Goal: Information Seeking & Learning: Learn about a topic

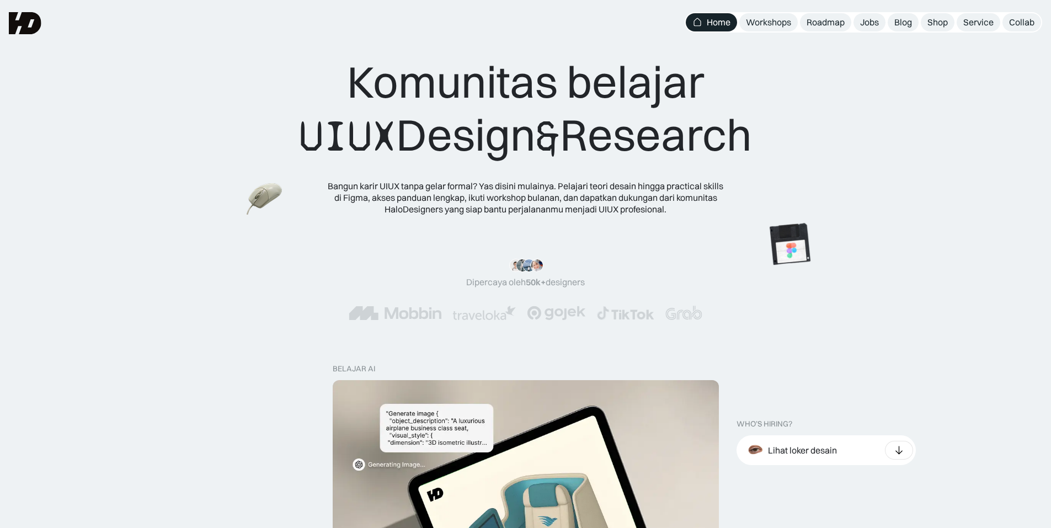
click at [886, 20] on nav "Home Workshops Roadmap Jobs Blog Shop Service Collab" at bounding box center [864, 22] width 358 height 20
click at [878, 20] on div "Jobs" at bounding box center [870, 23] width 19 height 12
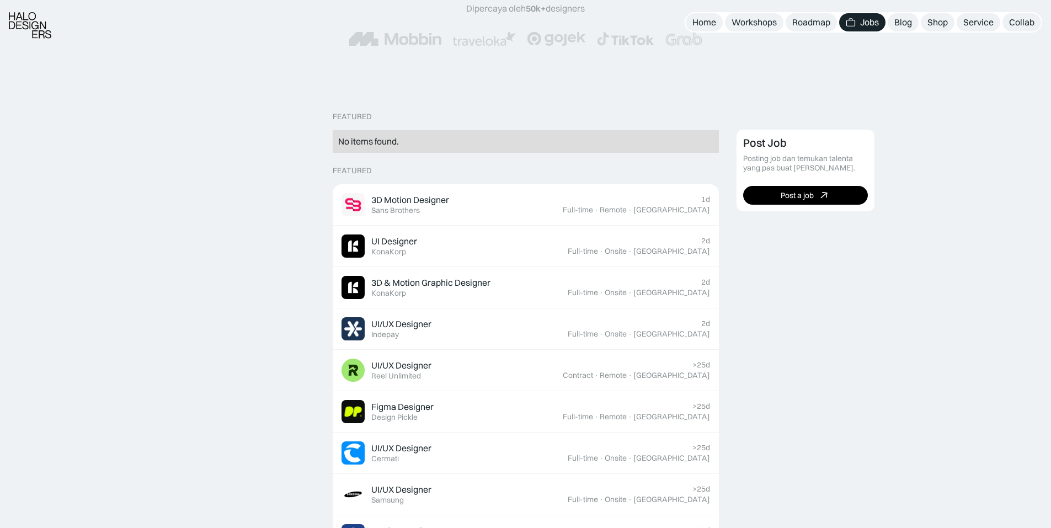
scroll to position [221, 0]
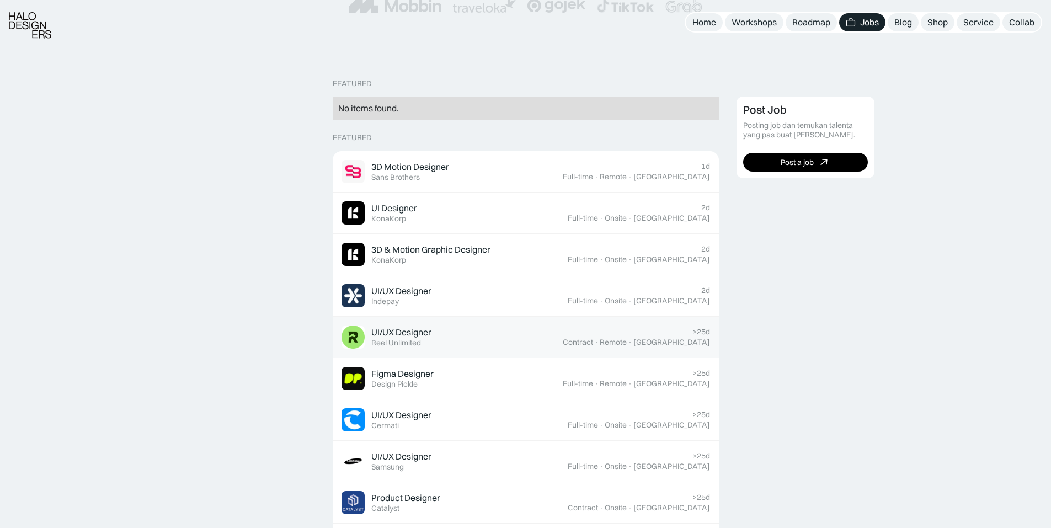
click at [452, 335] on div "UI/UX Designer Featured Reel Unlimited" at bounding box center [452, 337] width 221 height 23
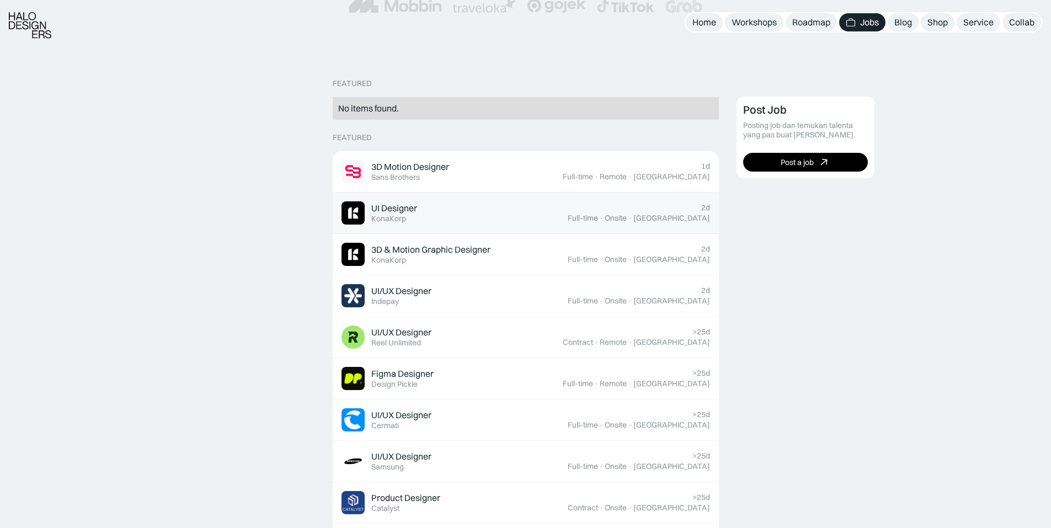
click at [448, 219] on div "UI Designer Featured KonaKorp" at bounding box center [455, 212] width 226 height 23
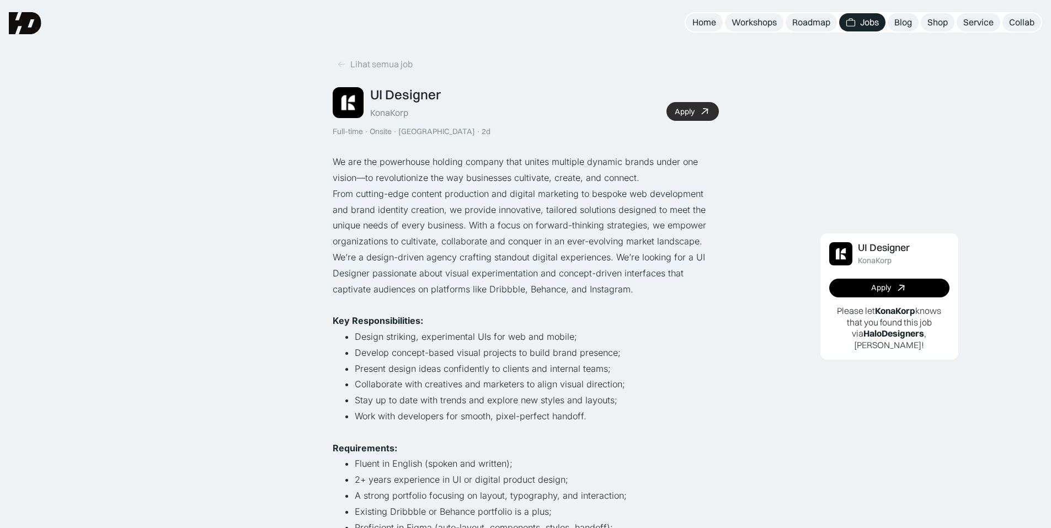
click at [702, 117] on link "Apply" at bounding box center [693, 111] width 52 height 19
click at [703, 180] on p "We are the powerhouse holding company that unites multiple dynamic brands under…" at bounding box center [526, 170] width 386 height 32
click at [901, 26] on div "Blog" at bounding box center [904, 23] width 18 height 12
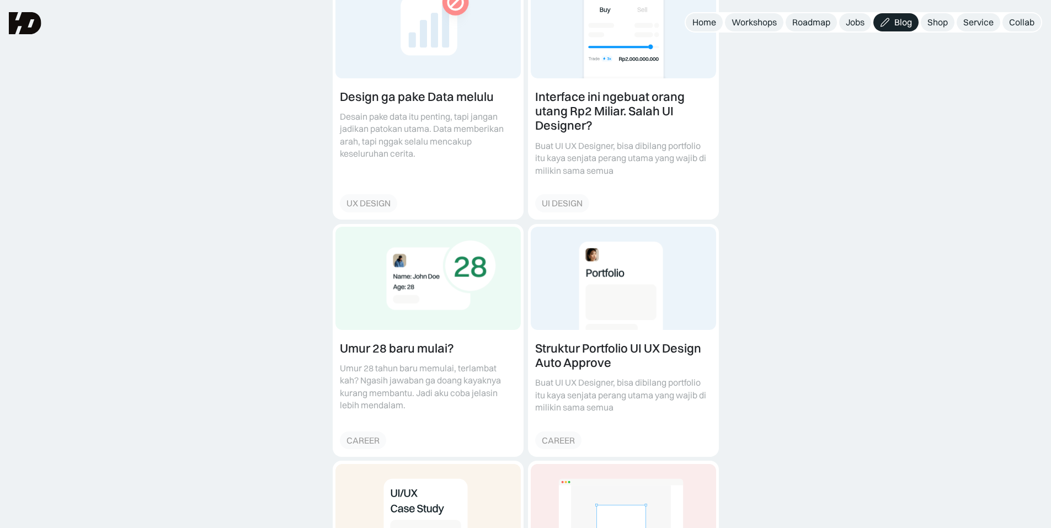
scroll to position [447, 0]
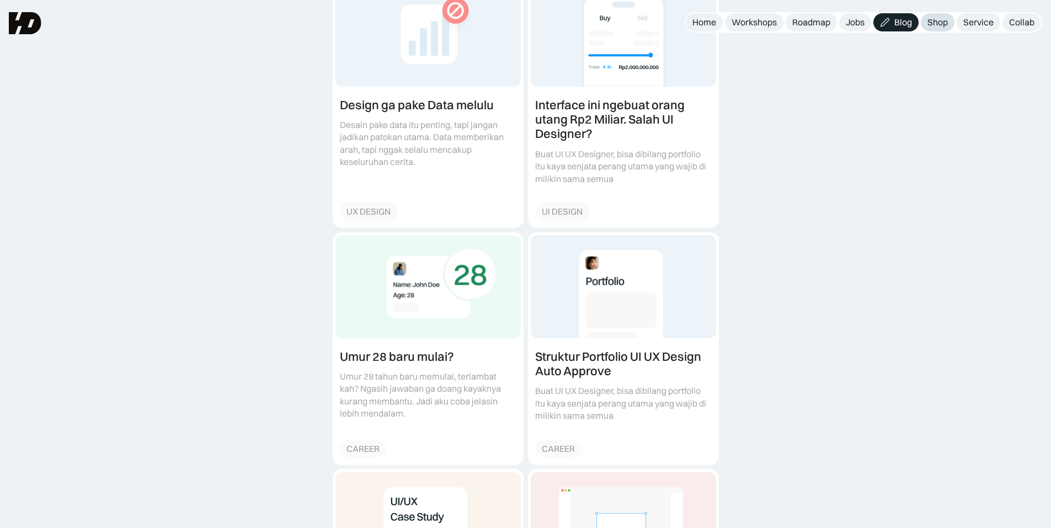
click at [935, 21] on div "Shop" at bounding box center [938, 23] width 20 height 12
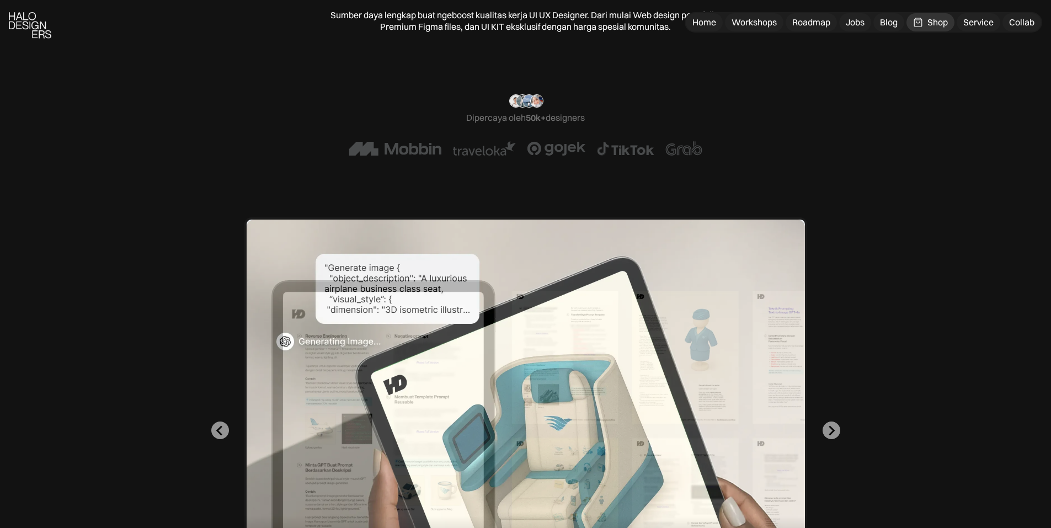
scroll to position [294, 0]
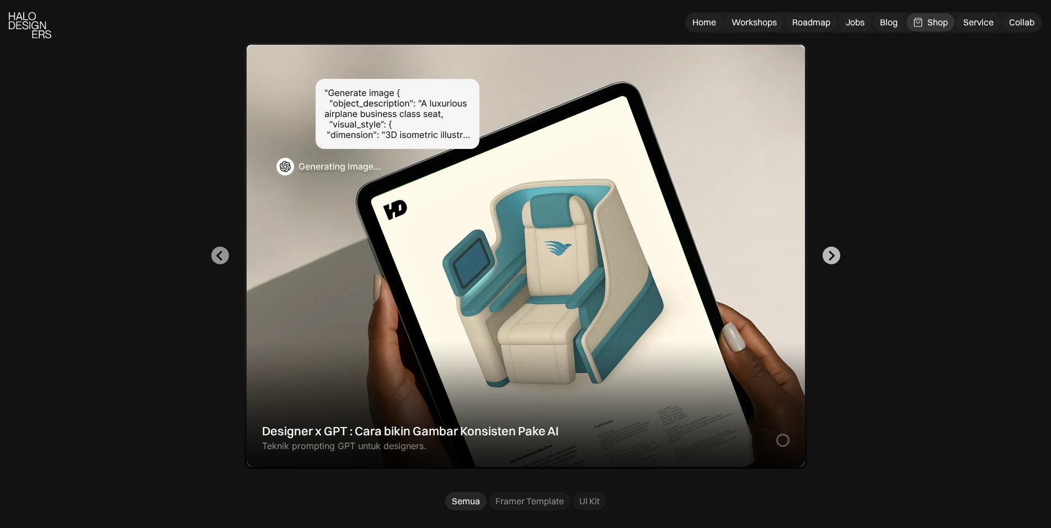
click at [838, 257] on button "Next slide" at bounding box center [832, 256] width 18 height 18
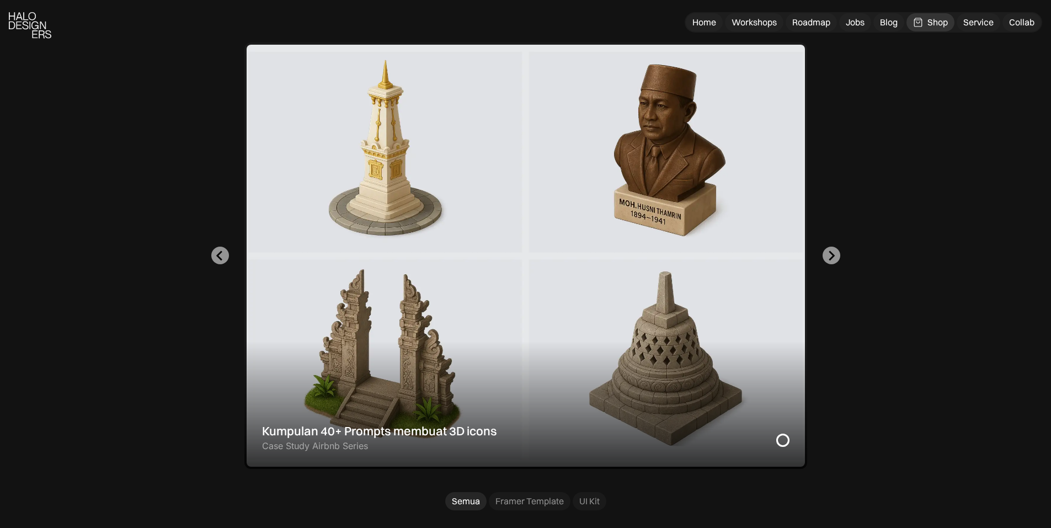
click at [515, 253] on div "2 of 2" at bounding box center [526, 256] width 563 height 427
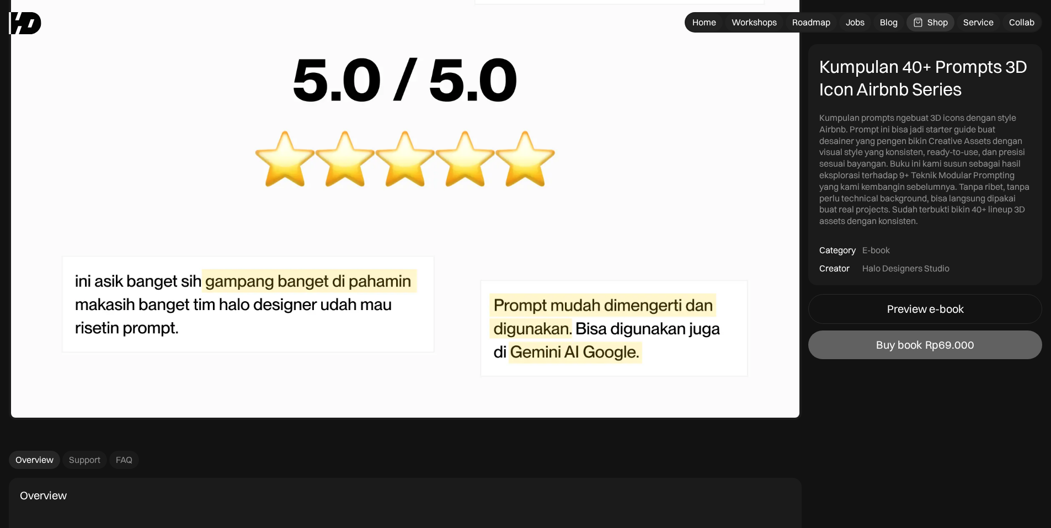
scroll to position [4489, 0]
